Goal: Navigation & Orientation: Find specific page/section

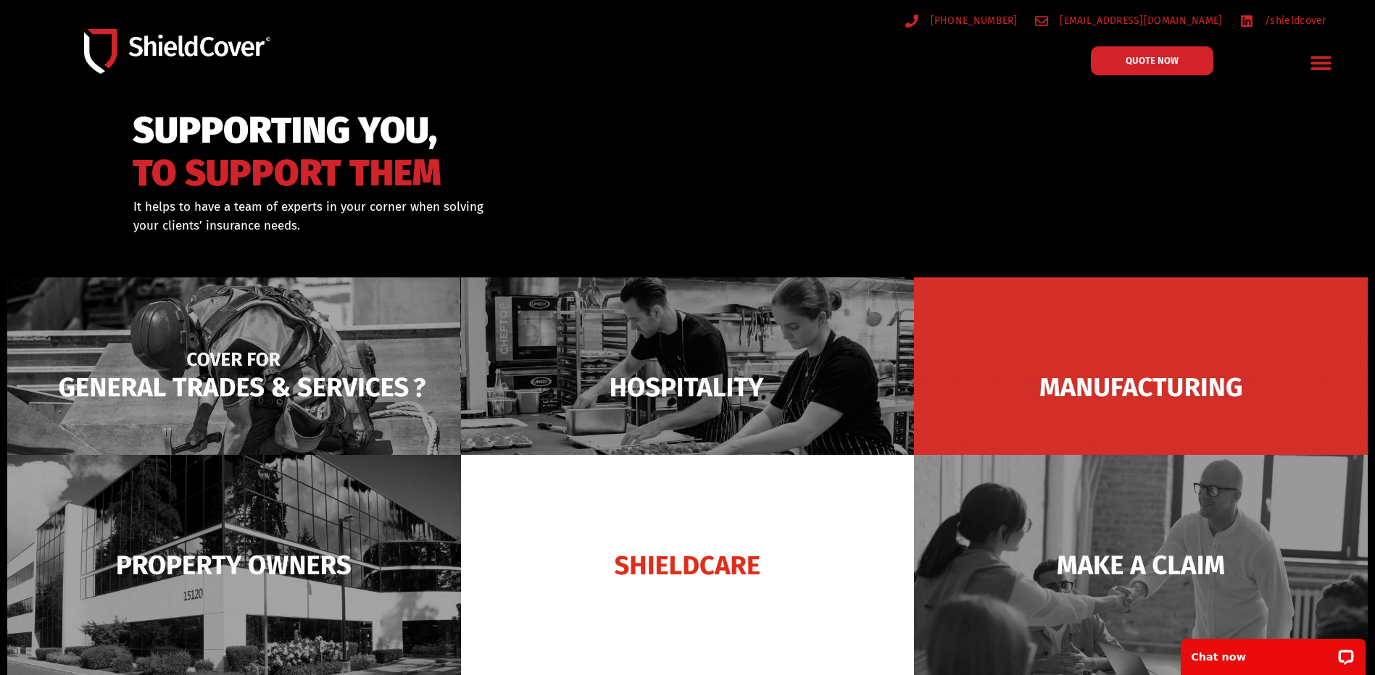
click at [282, 383] on img at bounding box center [234, 388] width 454 height 220
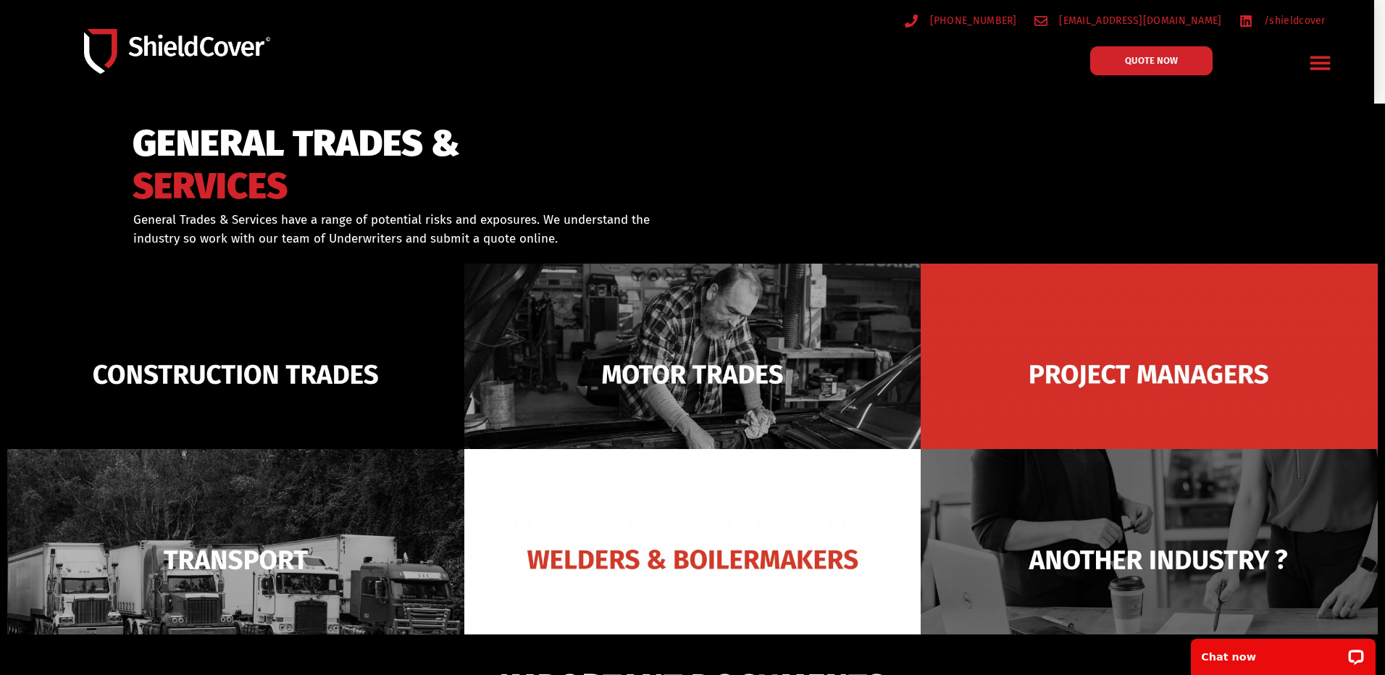
click at [1320, 55] on icon "Menu Toggle" at bounding box center [1320, 62] width 22 height 22
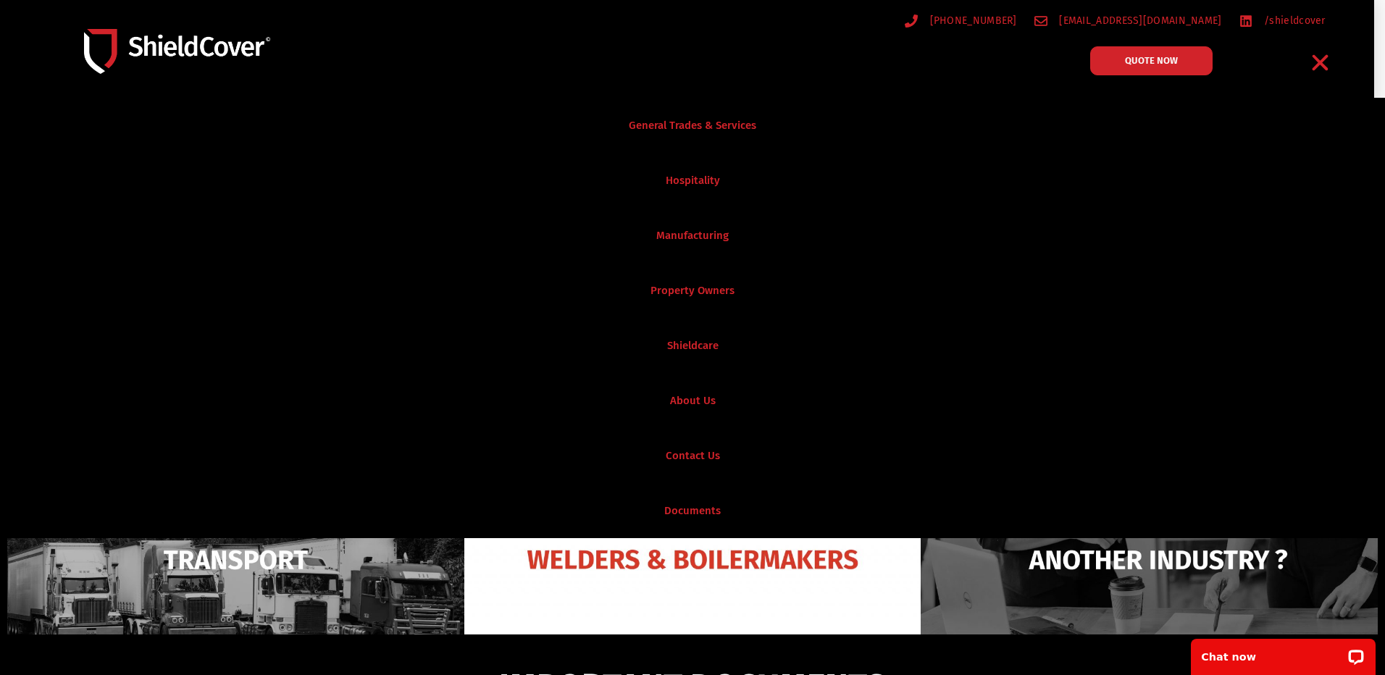
click at [651, 120] on link "General Trades & Services" at bounding box center [692, 125] width 1385 height 55
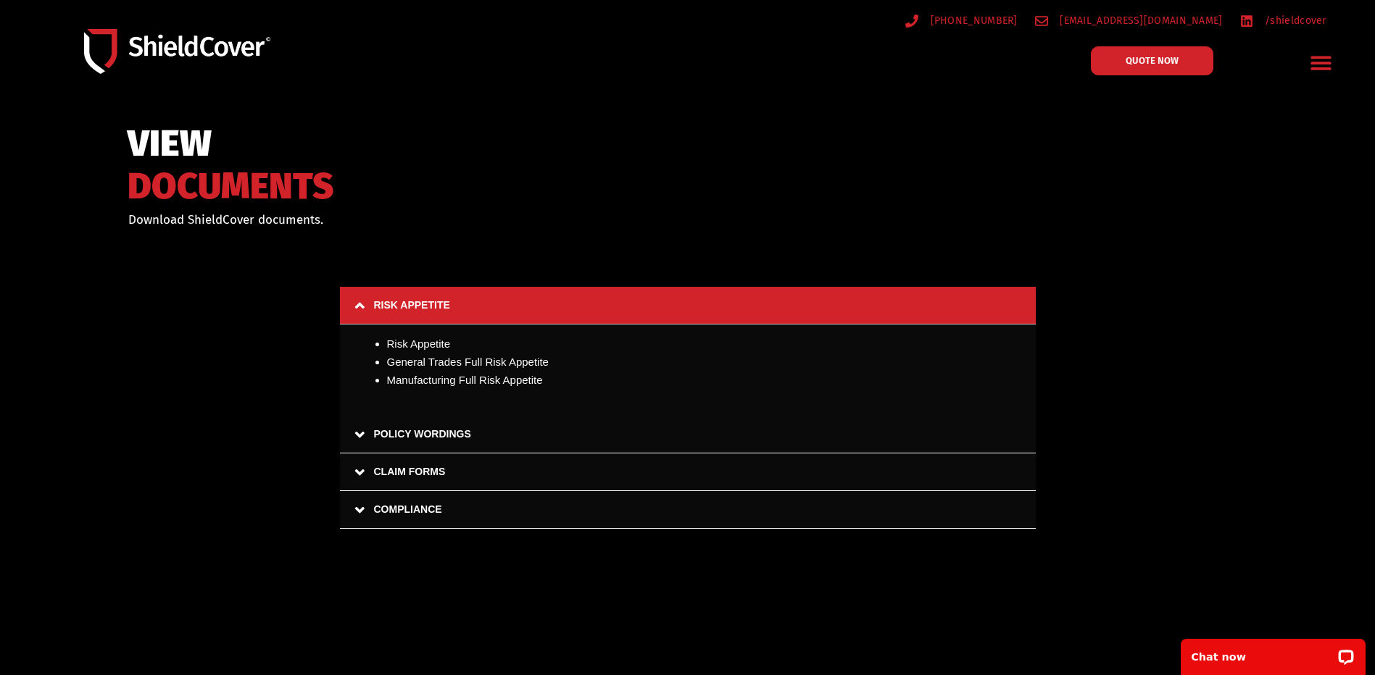
click at [408, 436] on link "POLICY WORDINGS" at bounding box center [688, 435] width 696 height 38
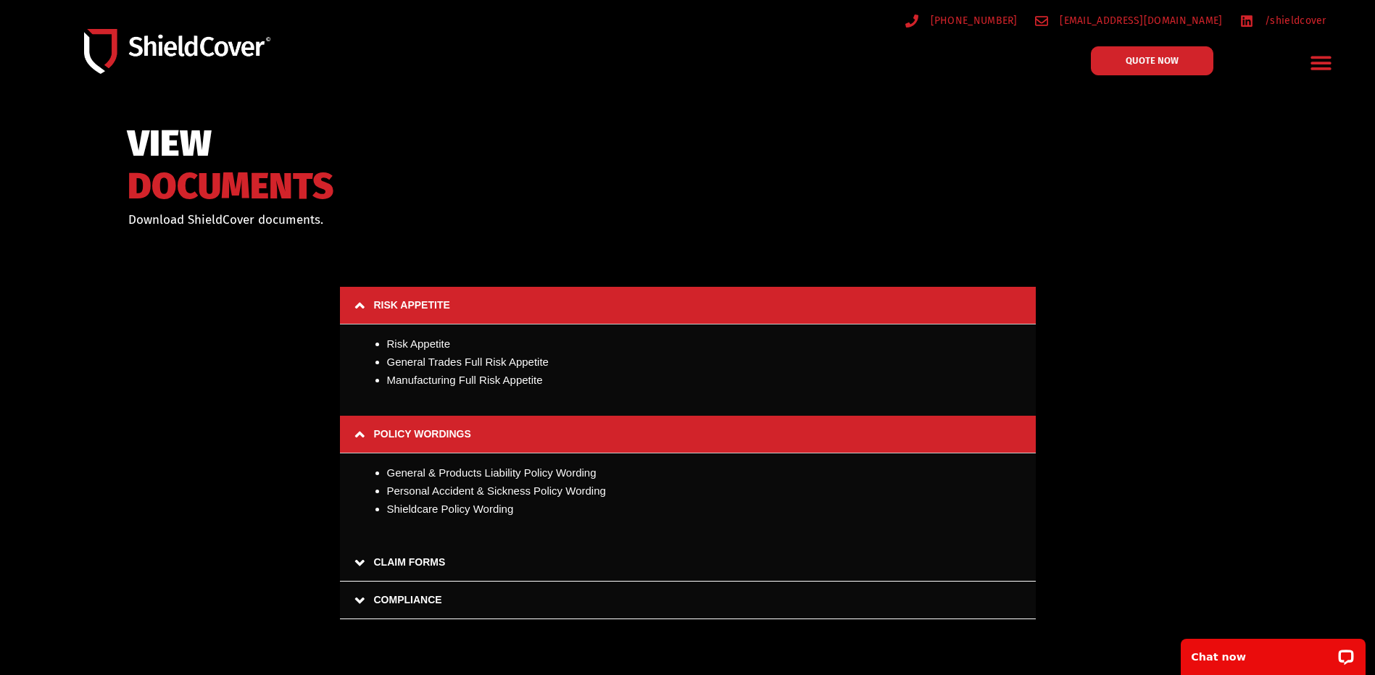
click at [372, 554] on link "CLAIM FORMS" at bounding box center [688, 563] width 696 height 38
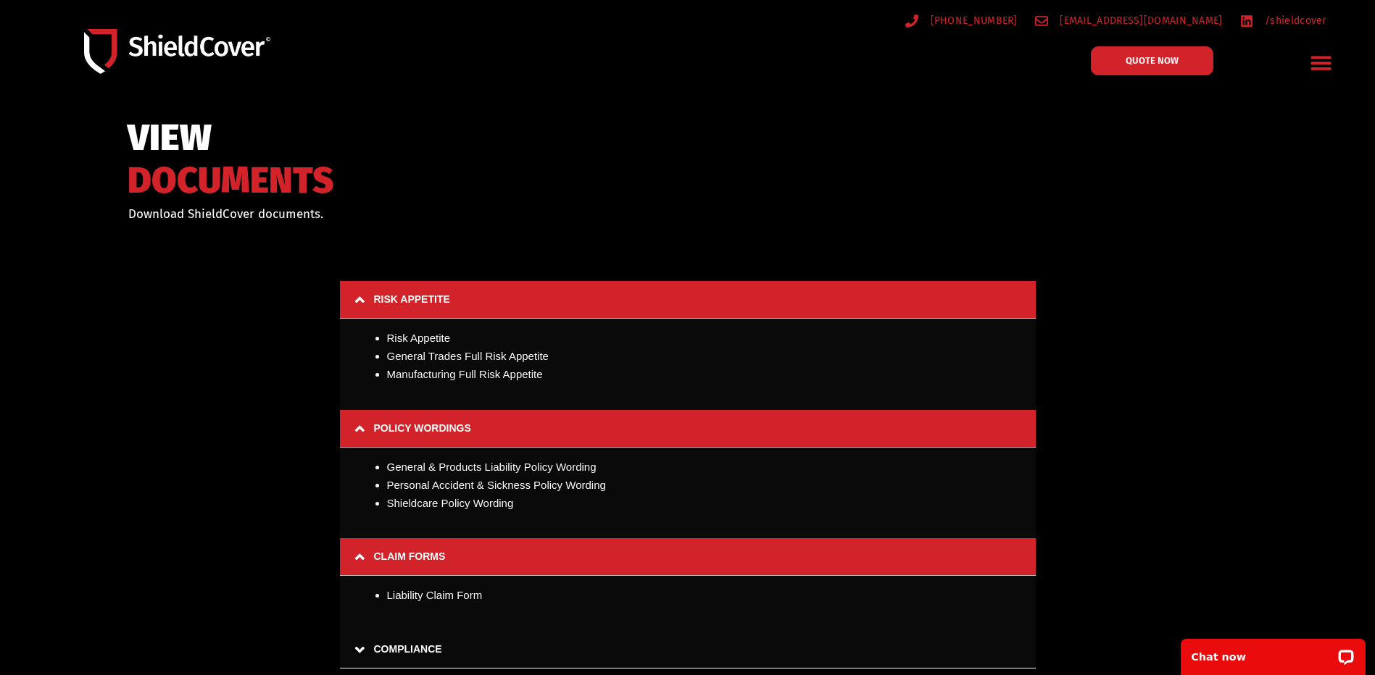
scroll to position [217, 0]
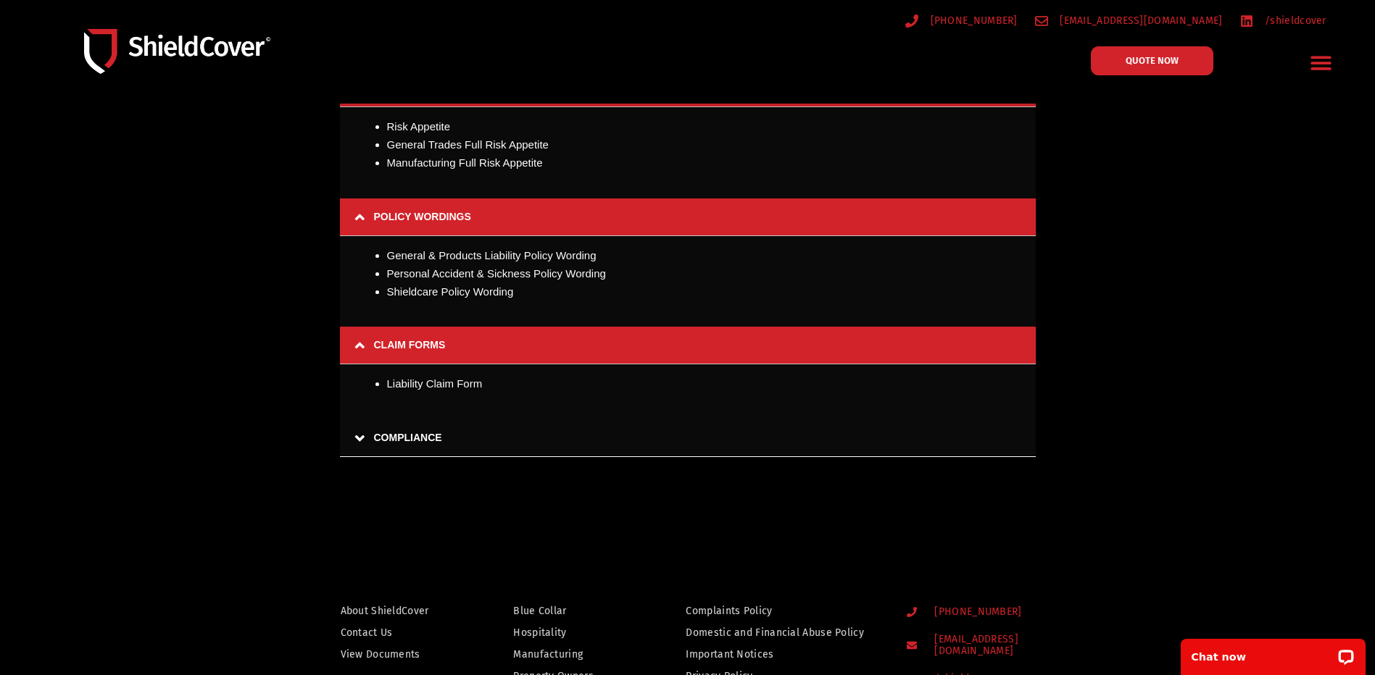
click at [392, 443] on link "COMPLIANCE" at bounding box center [688, 439] width 696 height 38
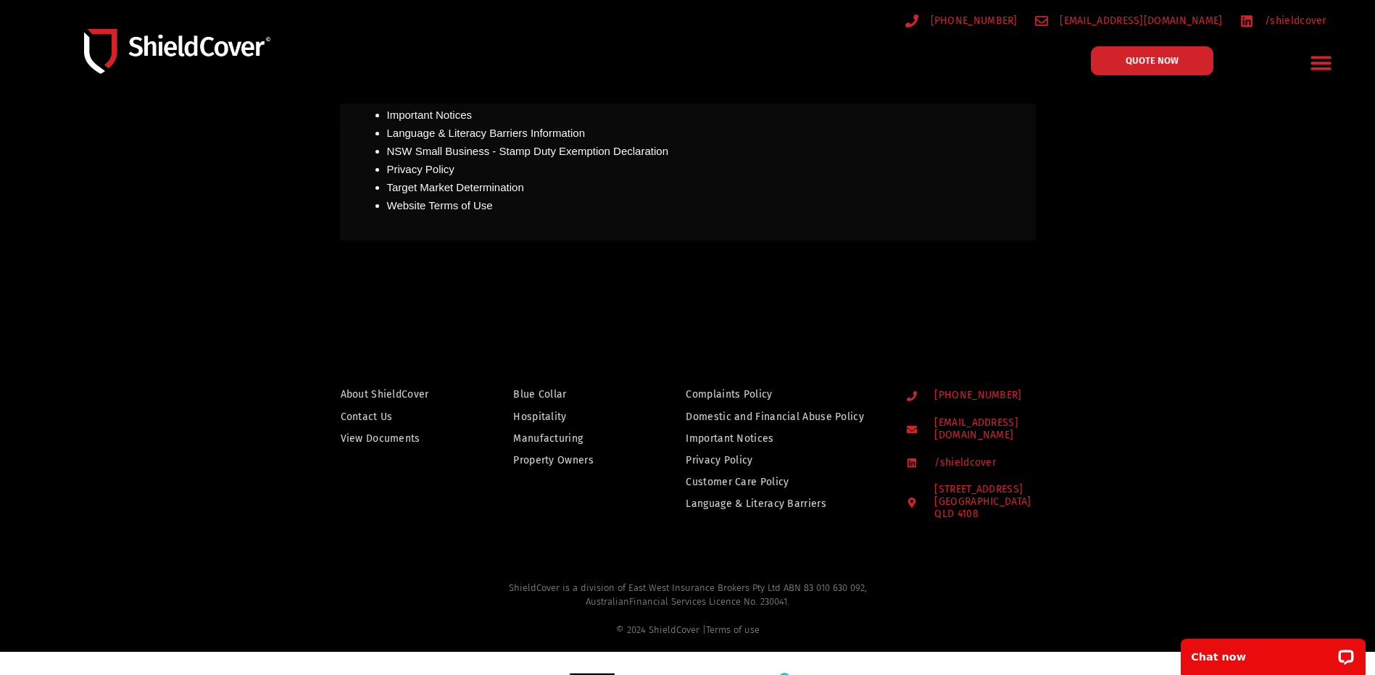
scroll to position [652, 0]
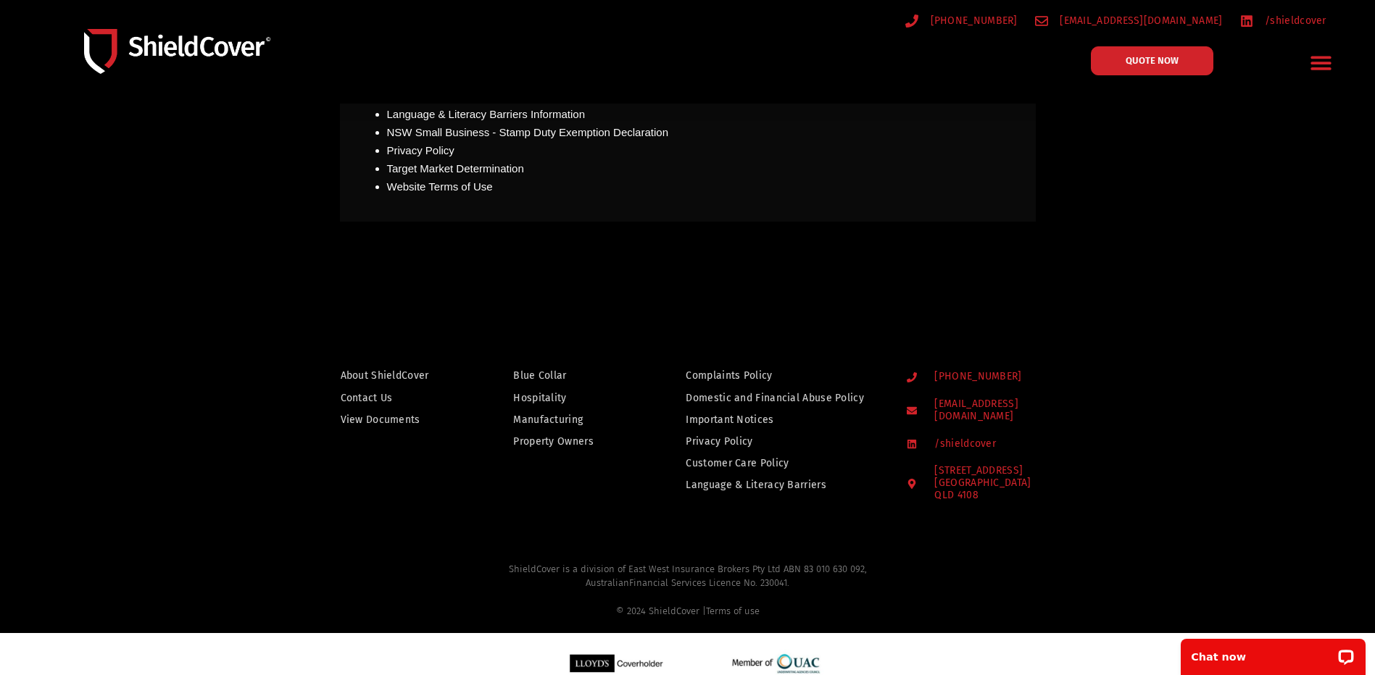
click at [273, 482] on div "About ShieldCover Contact Us View Documents" at bounding box center [364, 434] width 189 height 150
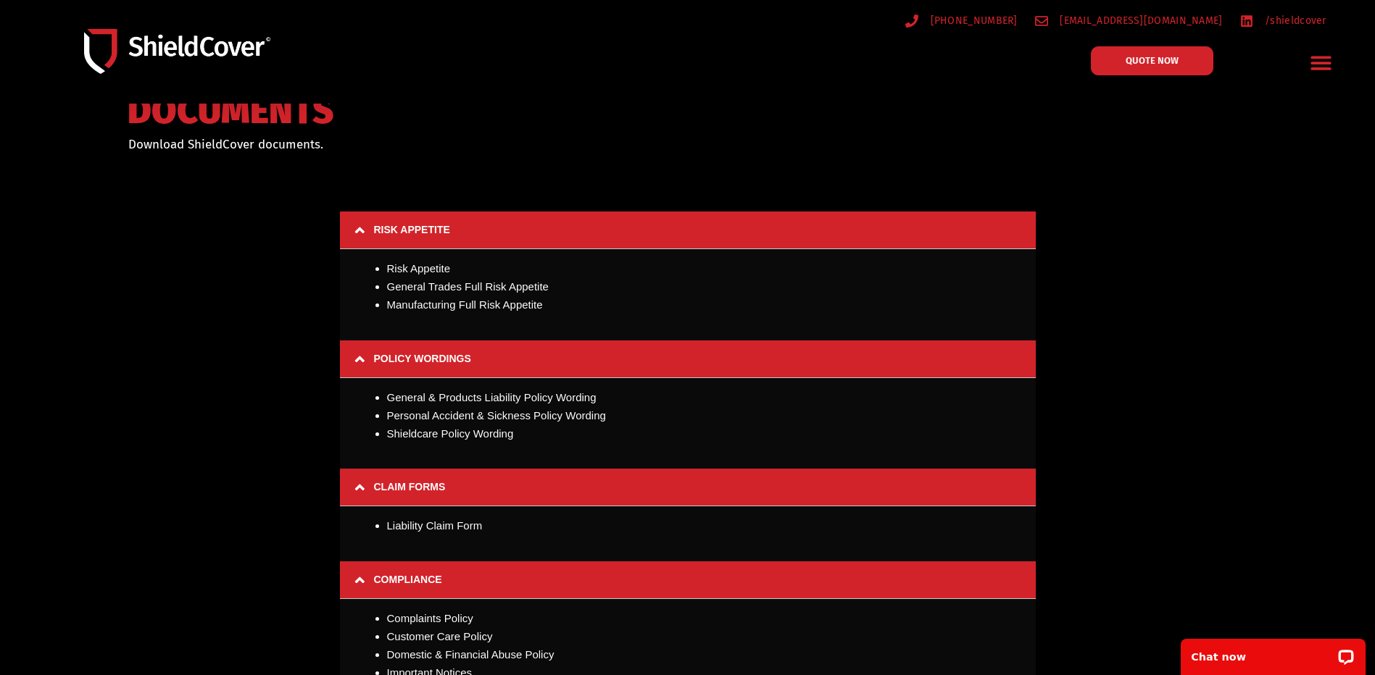
scroll to position [0, 0]
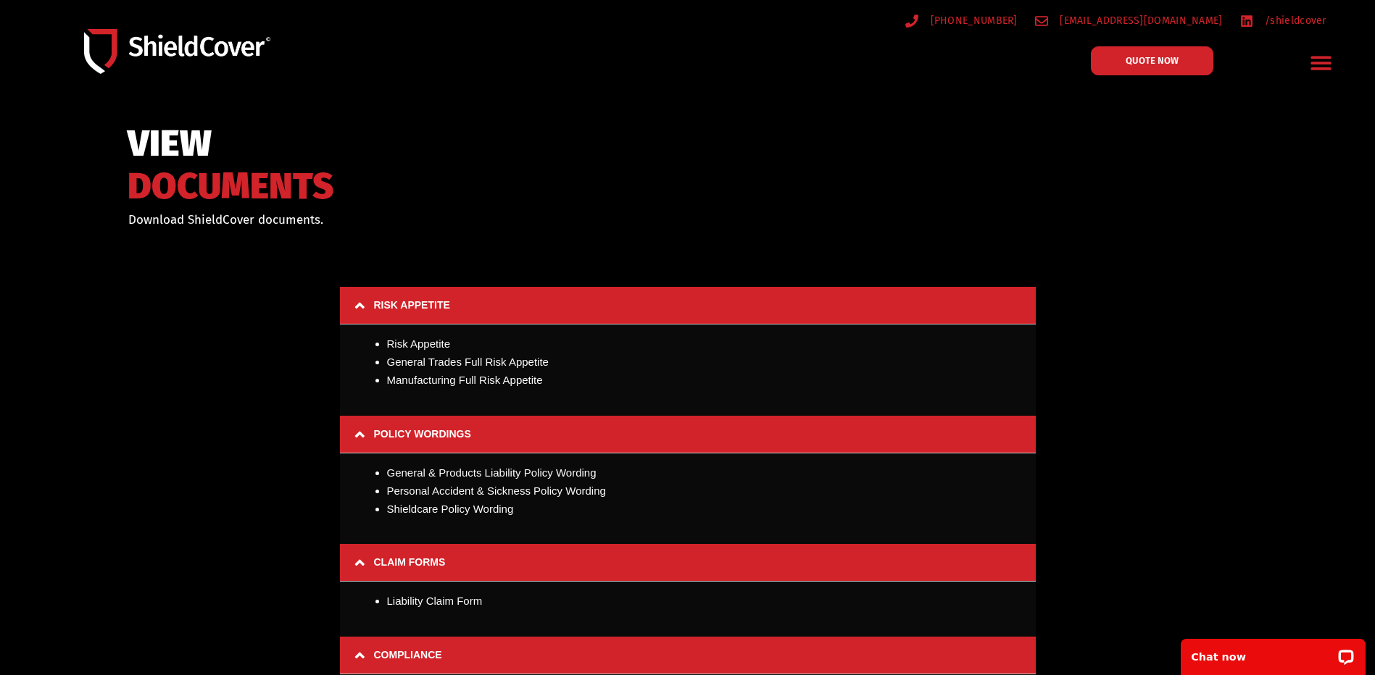
click at [1179, 256] on div "VIEW DOCUMENTS Download ShieldCover documents." at bounding box center [687, 232] width 1159 height 81
click at [1322, 62] on icon "Menu Toggle" at bounding box center [1320, 62] width 22 height 22
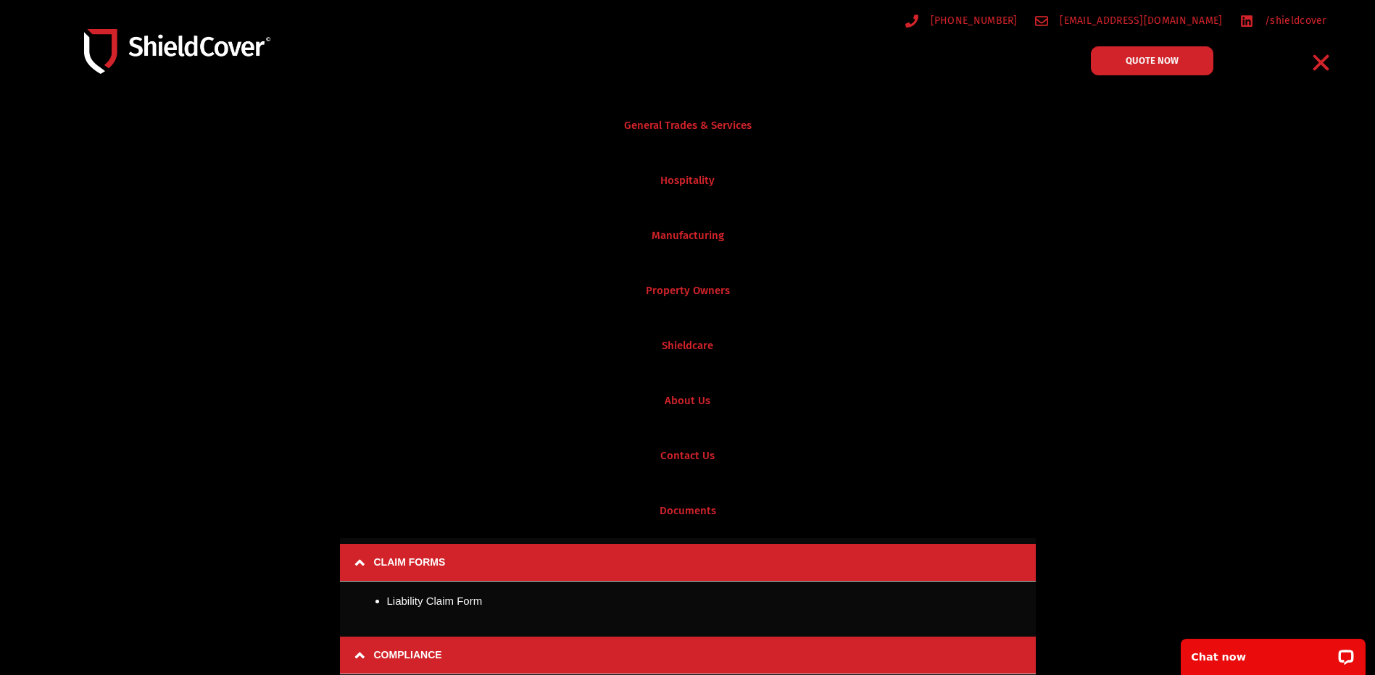
click at [650, 514] on link "Documents" at bounding box center [687, 510] width 1375 height 55
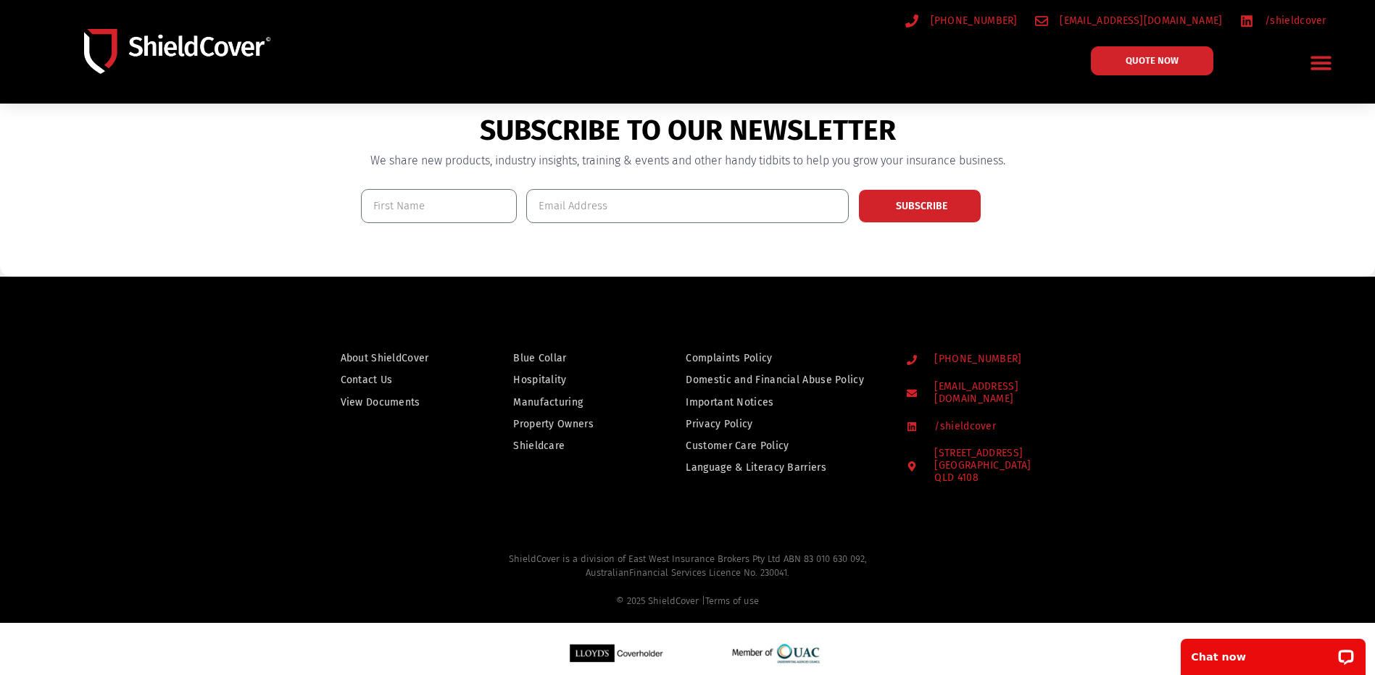
click at [251, 552] on h2 "ShieldCover is a division of East West Insurance Brokers Pty Ltd ABN 83 010 630…" at bounding box center [687, 580] width 1324 height 57
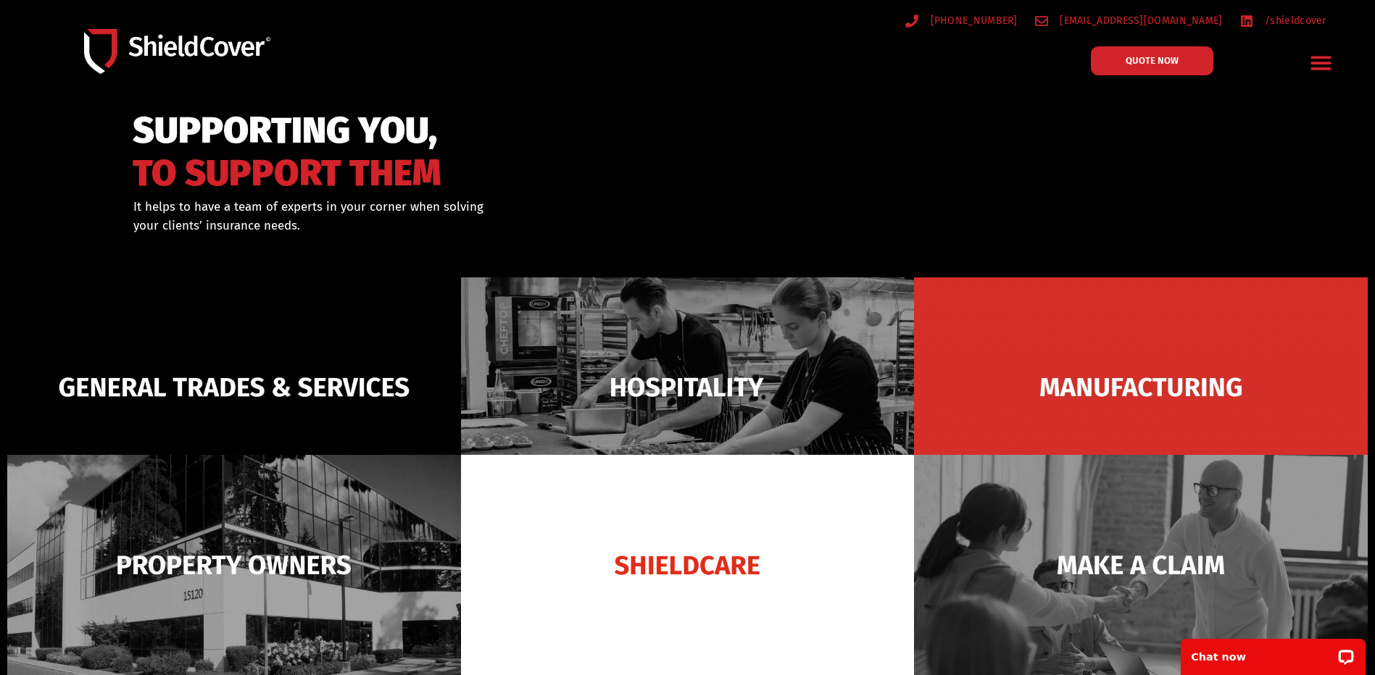
click at [789, 90] on div "(07) 3510 9535 hello@shieldcover.com.au /shieldcover QUOTE NOW General Trades &…" at bounding box center [687, 51] width 1341 height 87
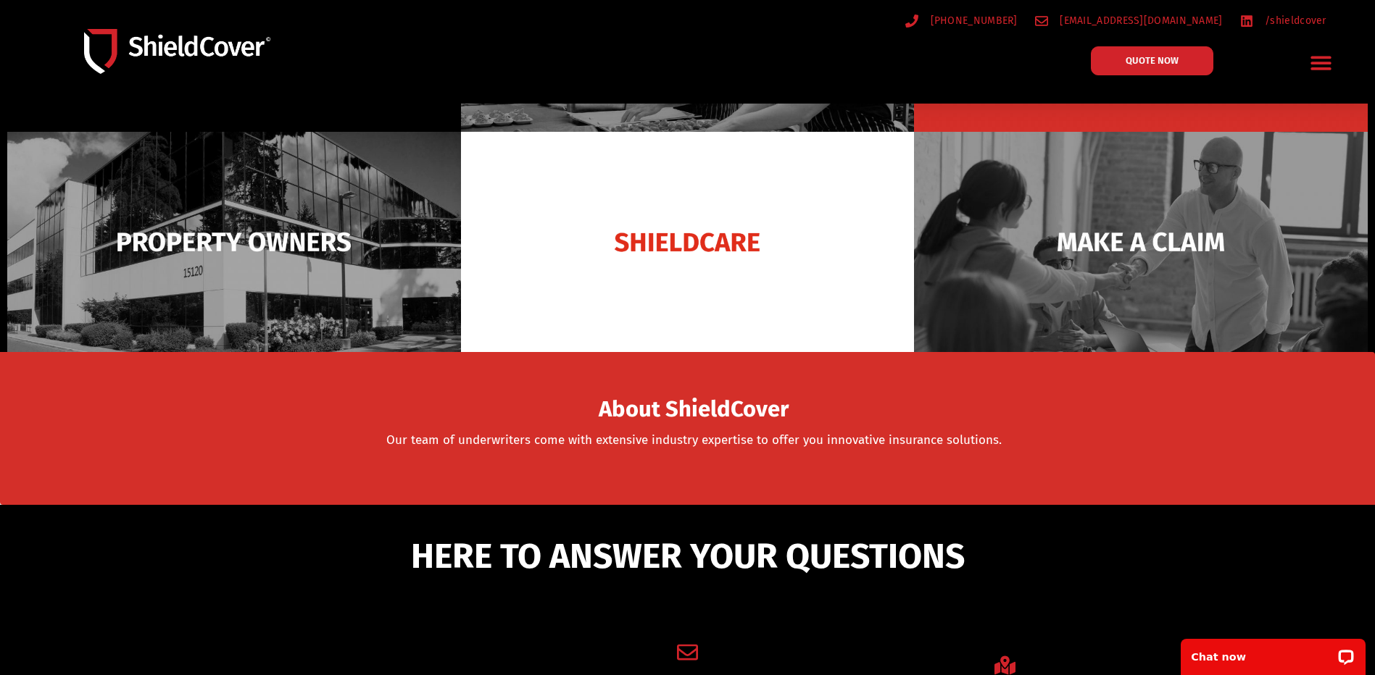
scroll to position [435, 0]
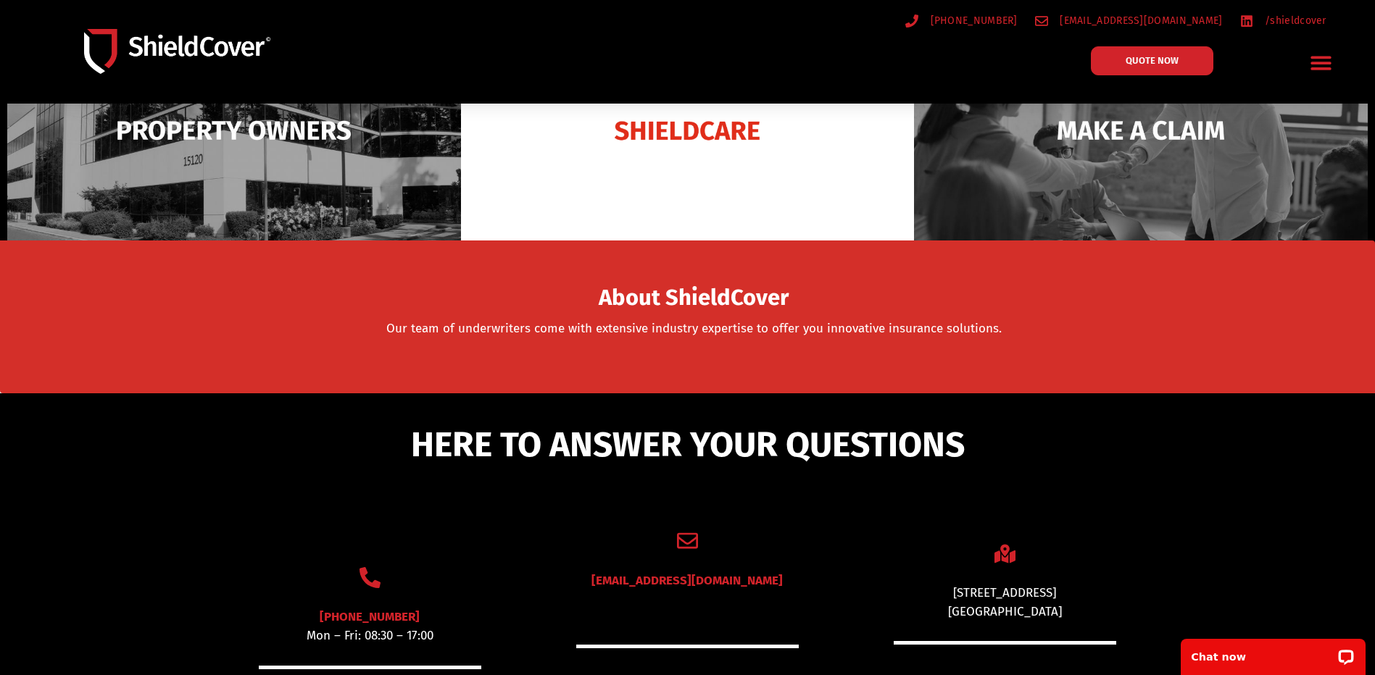
click at [659, 369] on div "About ShieldCover Our team of underwriters come with extensive industry experti…" at bounding box center [694, 324] width 1146 height 101
click at [1312, 68] on icon "Menu Toggle" at bounding box center [1320, 64] width 20 height 14
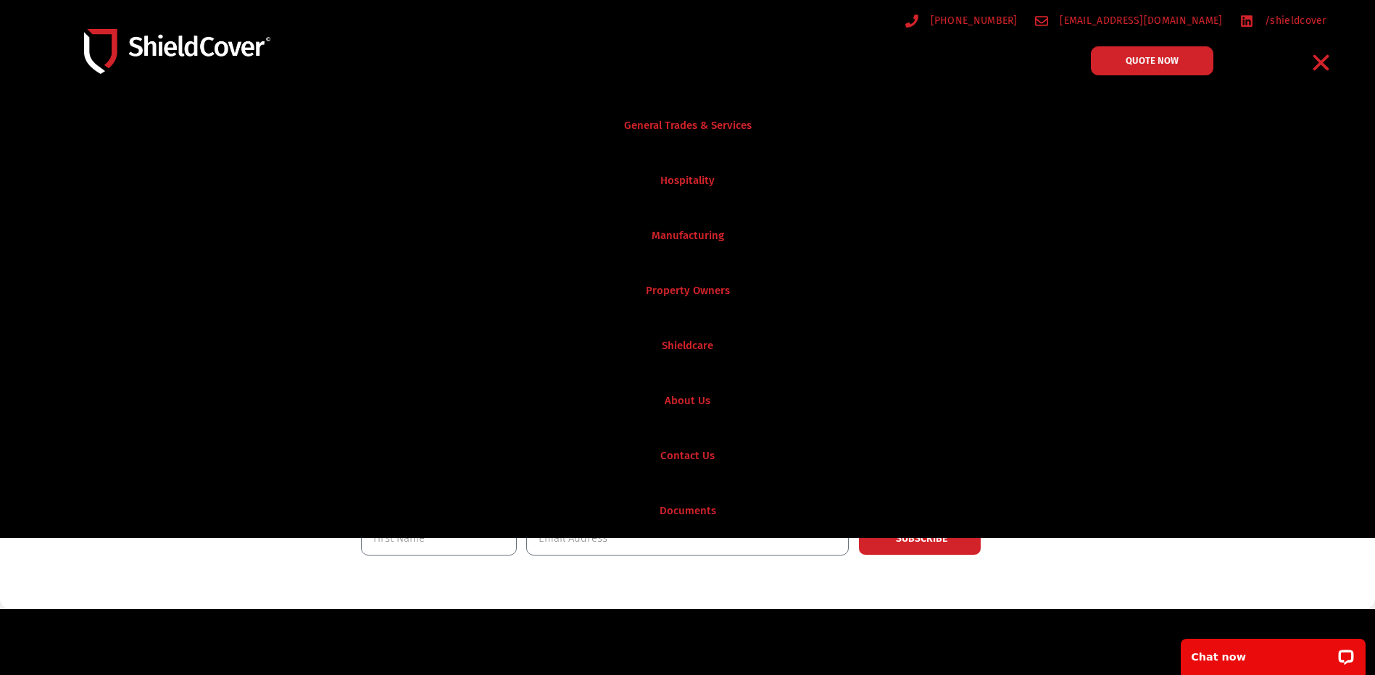
scroll to position [797, 0]
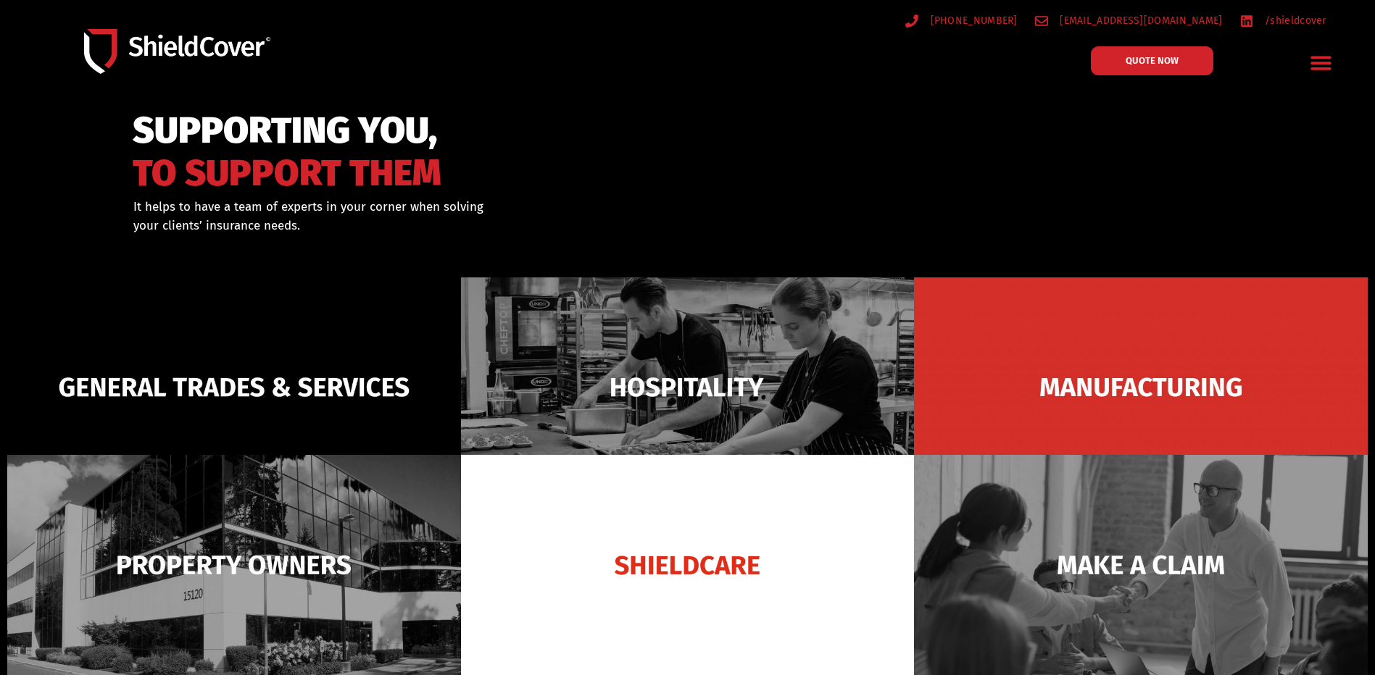
click at [347, 400] on img at bounding box center [234, 388] width 454 height 220
